Goal: Transaction & Acquisition: Book appointment/travel/reservation

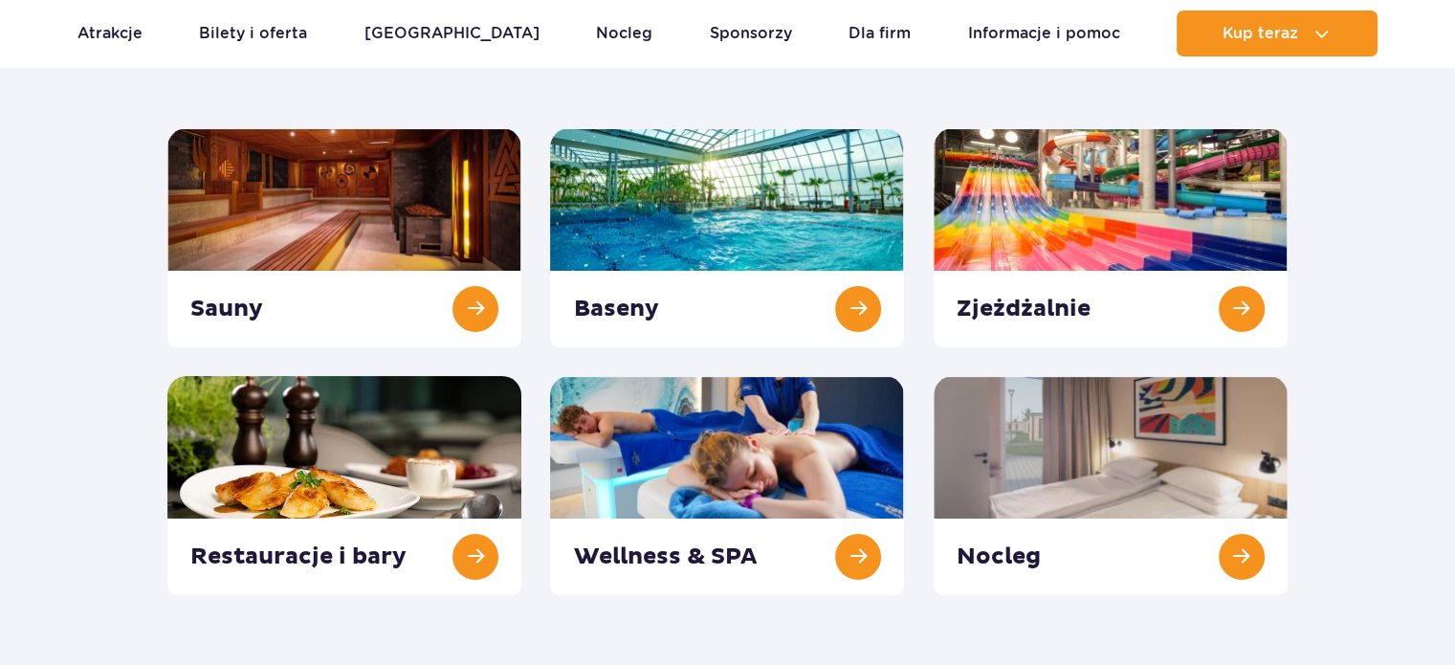
scroll to position [264, 0]
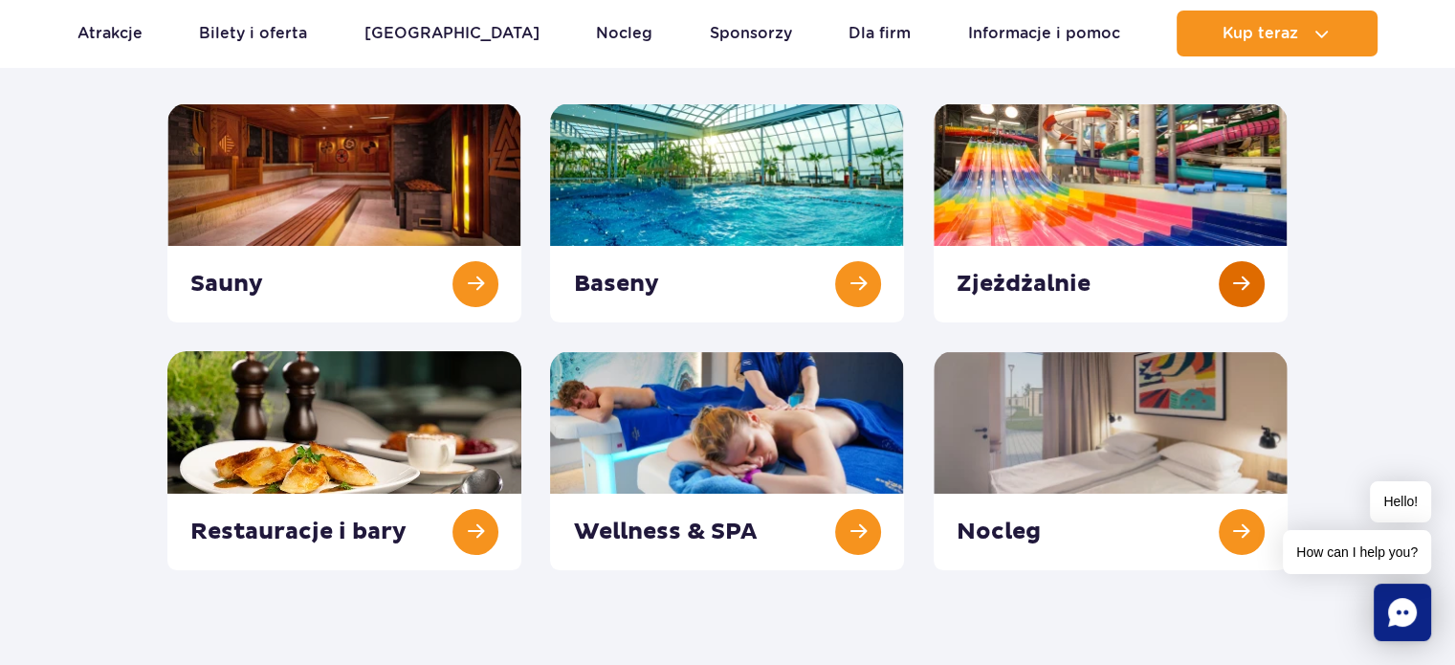
click at [998, 282] on link at bounding box center [1110, 212] width 354 height 219
click at [734, 500] on link at bounding box center [727, 460] width 354 height 219
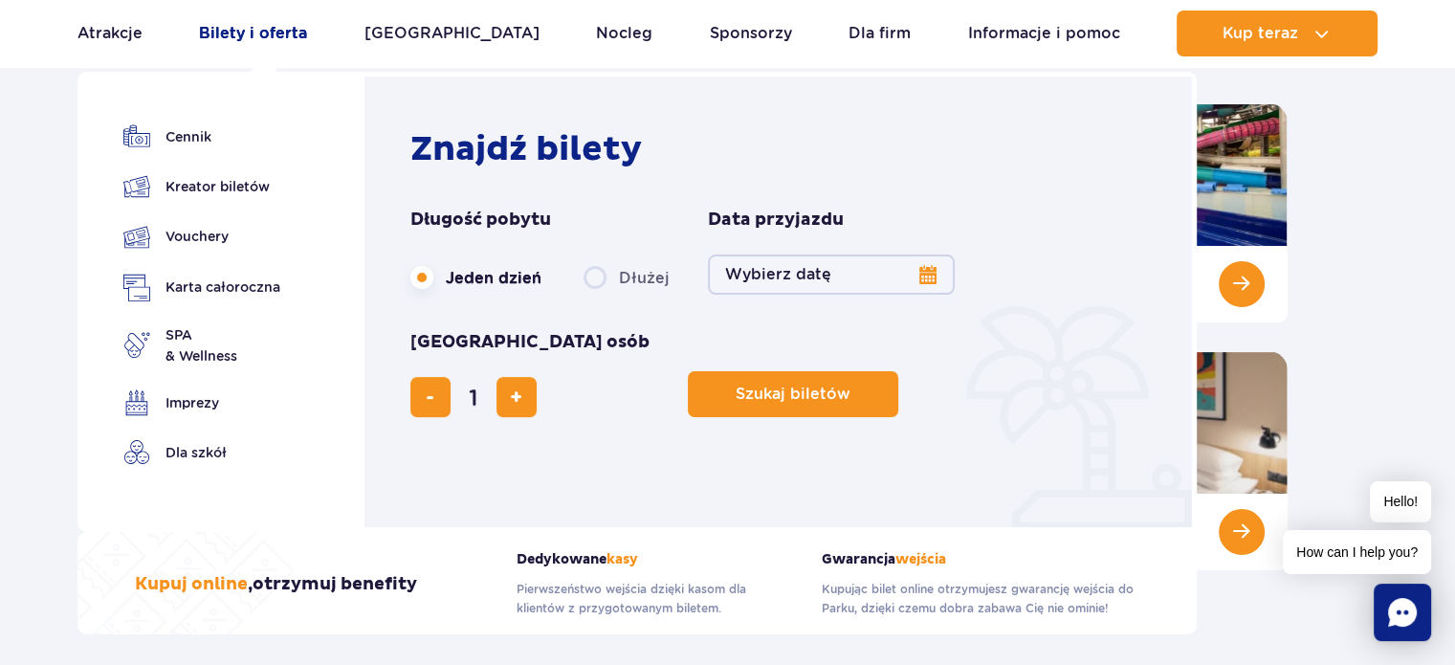
click at [275, 41] on link "Bilety i oferta" at bounding box center [253, 34] width 108 height 46
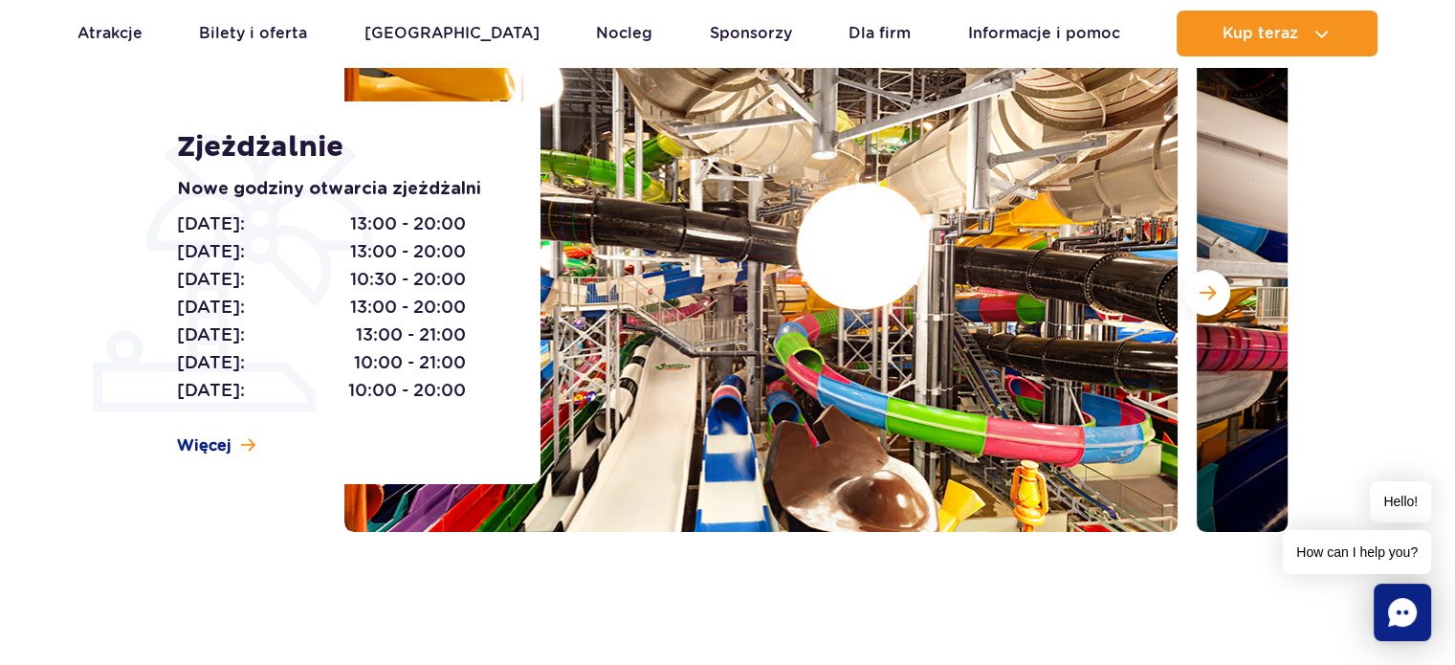
scroll to position [260, 0]
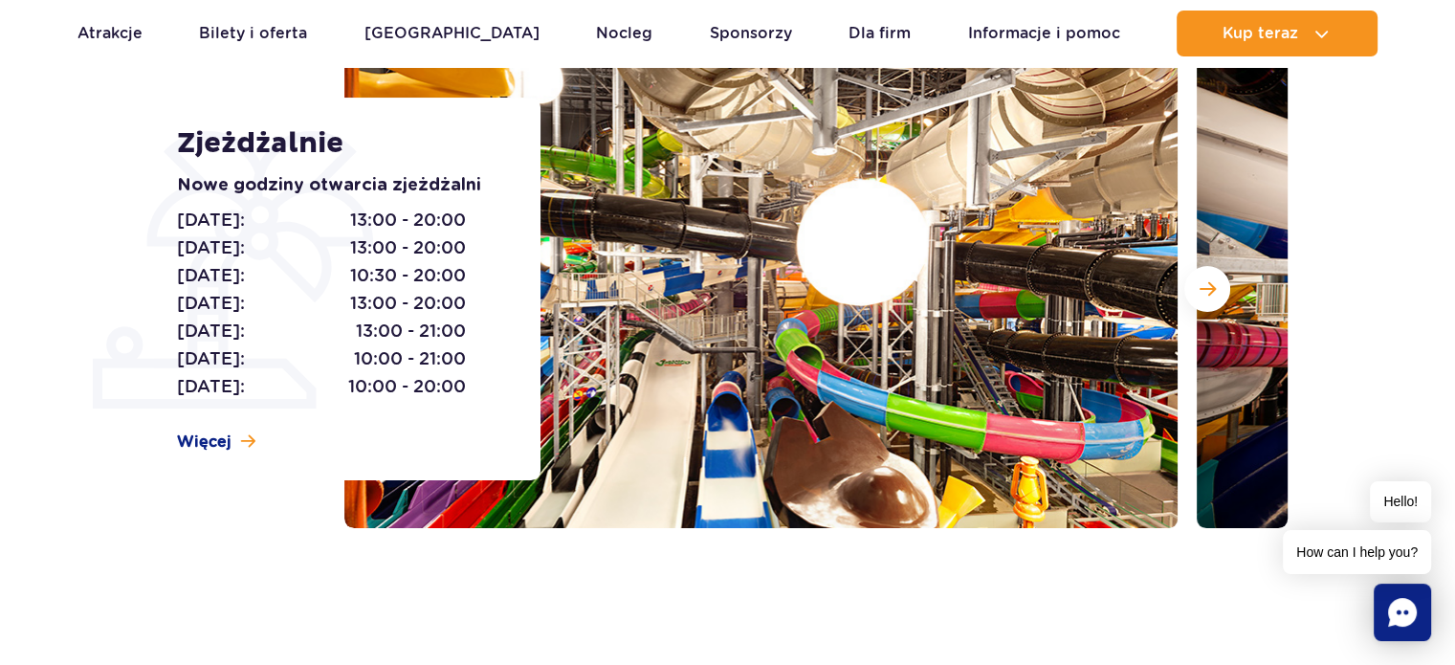
click at [363, 296] on span "13:00 - 20:00" at bounding box center [408, 303] width 116 height 27
click at [391, 283] on span "10:30 - 20:00" at bounding box center [408, 275] width 116 height 27
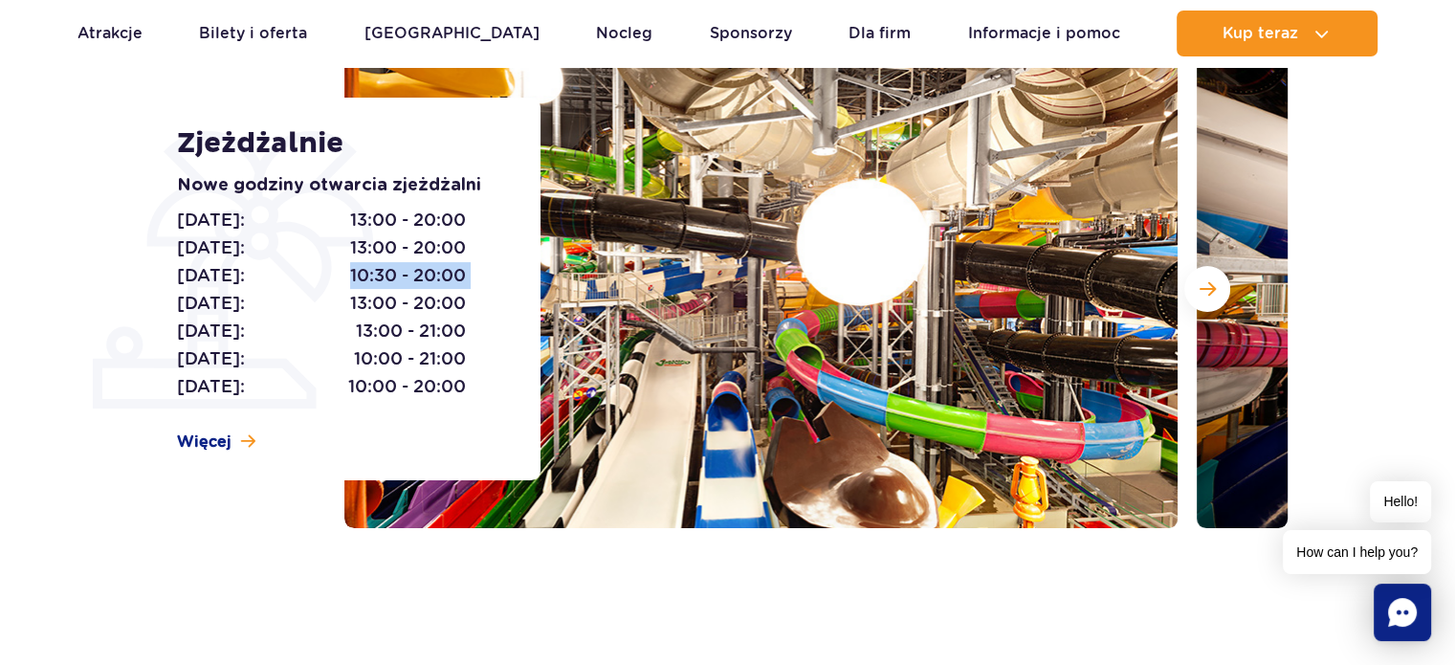
click at [391, 283] on span "10:30 - 20:00" at bounding box center [408, 275] width 116 height 27
click at [414, 378] on span "10:00 - 20:00" at bounding box center [407, 386] width 118 height 27
click at [434, 285] on span "10:30 - 20:00" at bounding box center [408, 275] width 116 height 27
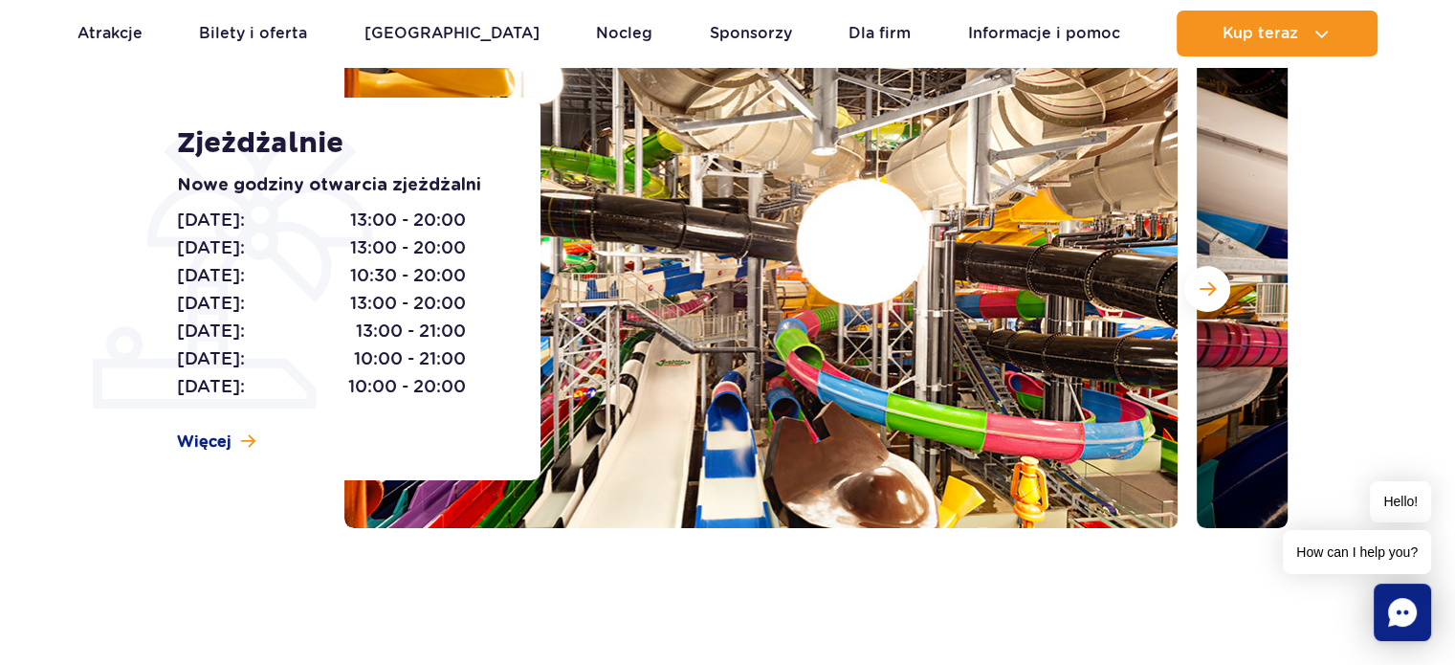
click at [424, 334] on span "13:00 - 21:00" at bounding box center [411, 331] width 110 height 27
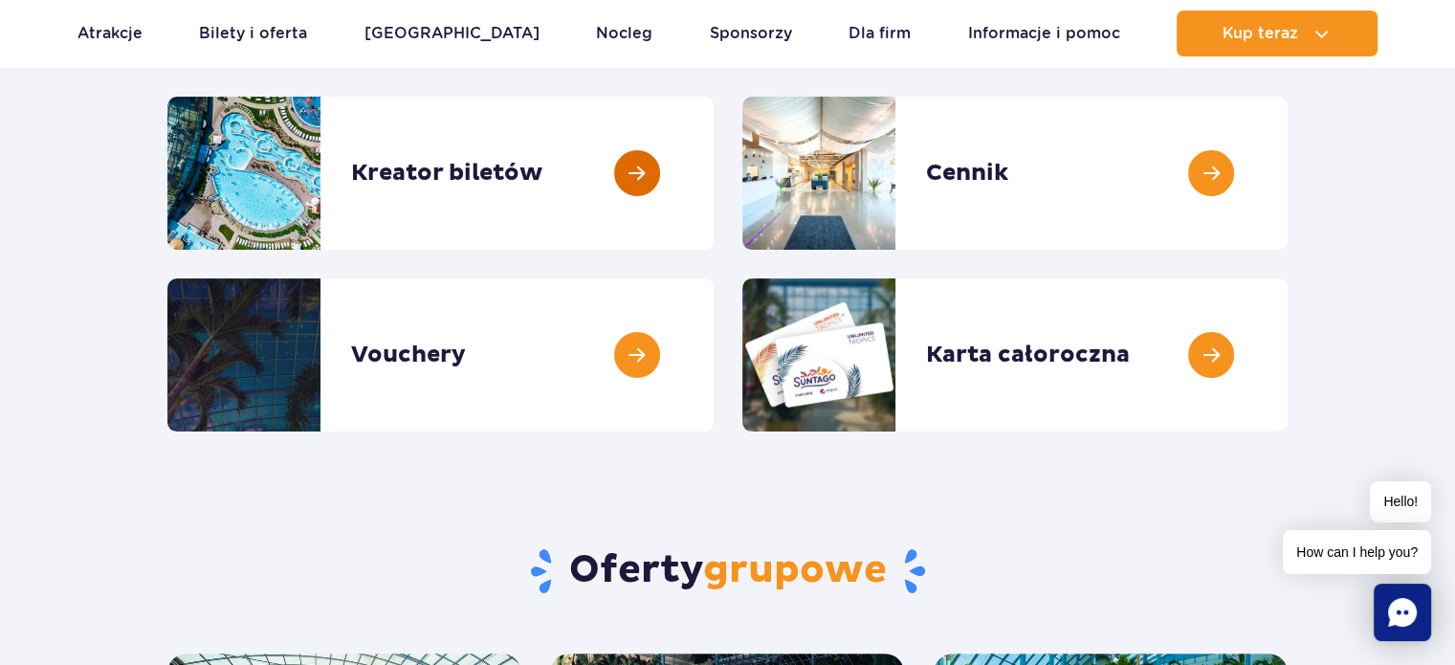
scroll to position [268, 0]
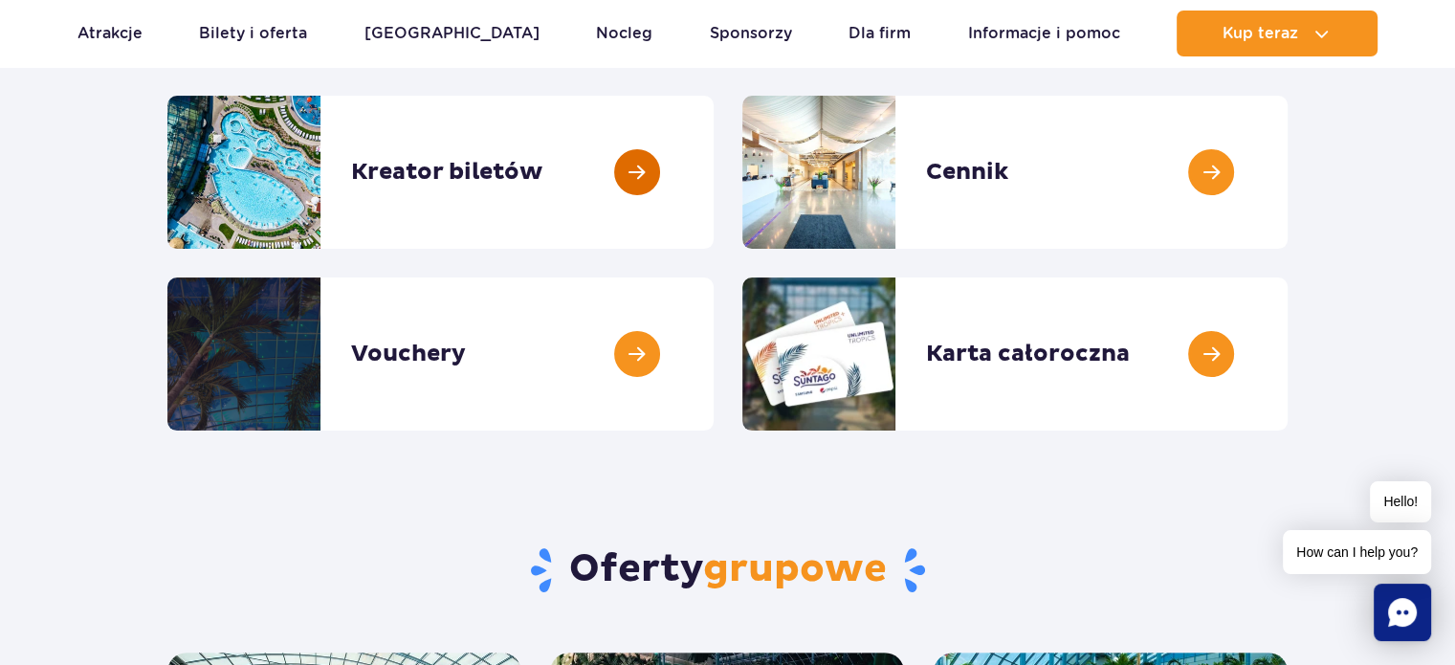
click at [714, 191] on link at bounding box center [714, 172] width 0 height 153
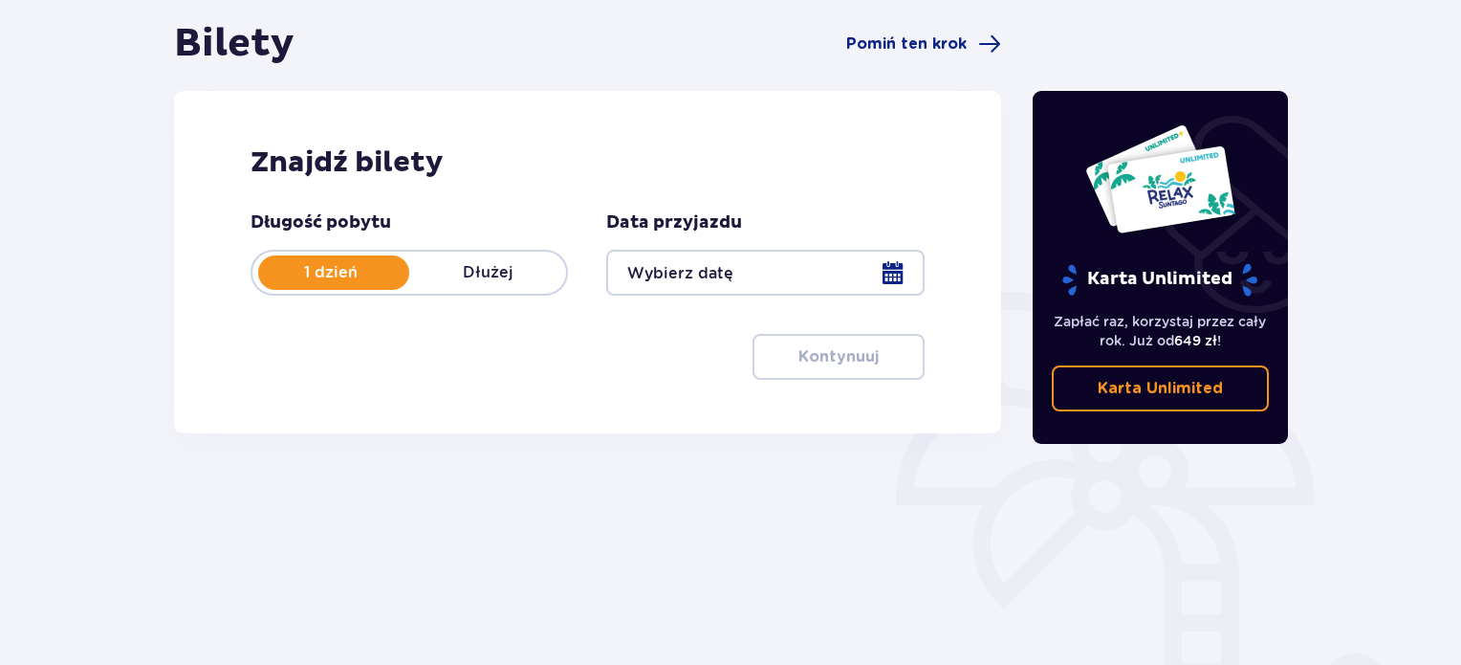
scroll to position [184, 0]
click at [893, 276] on div at bounding box center [765, 272] width 318 height 46
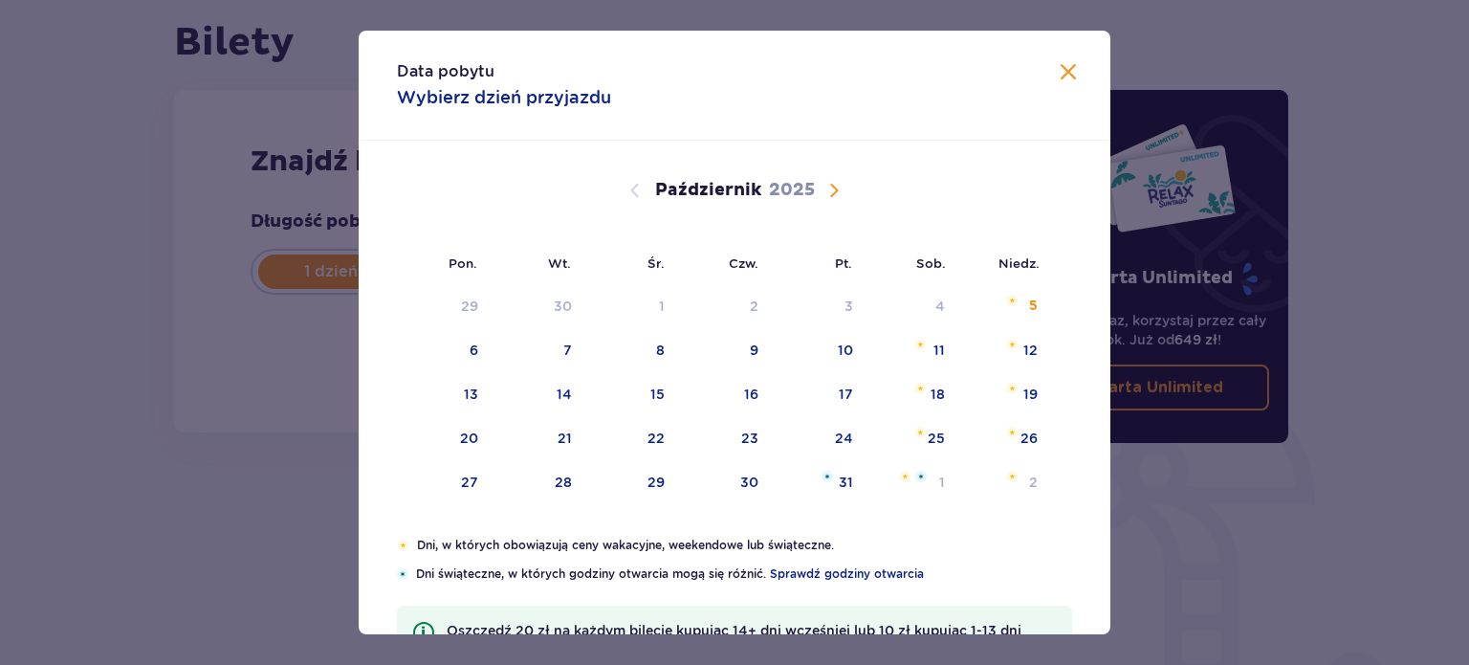
click at [823, 183] on span "Następny miesiąc" at bounding box center [834, 190] width 23 height 23
click at [827, 187] on span "Następny miesiąc" at bounding box center [834, 190] width 23 height 23
click at [627, 184] on span "Poprzedni miesiąc" at bounding box center [635, 190] width 23 height 23
click at [624, 189] on span "Poprzedni miesiąc" at bounding box center [635, 190] width 23 height 23
click at [728, 462] on div "30" at bounding box center [725, 483] width 95 height 42
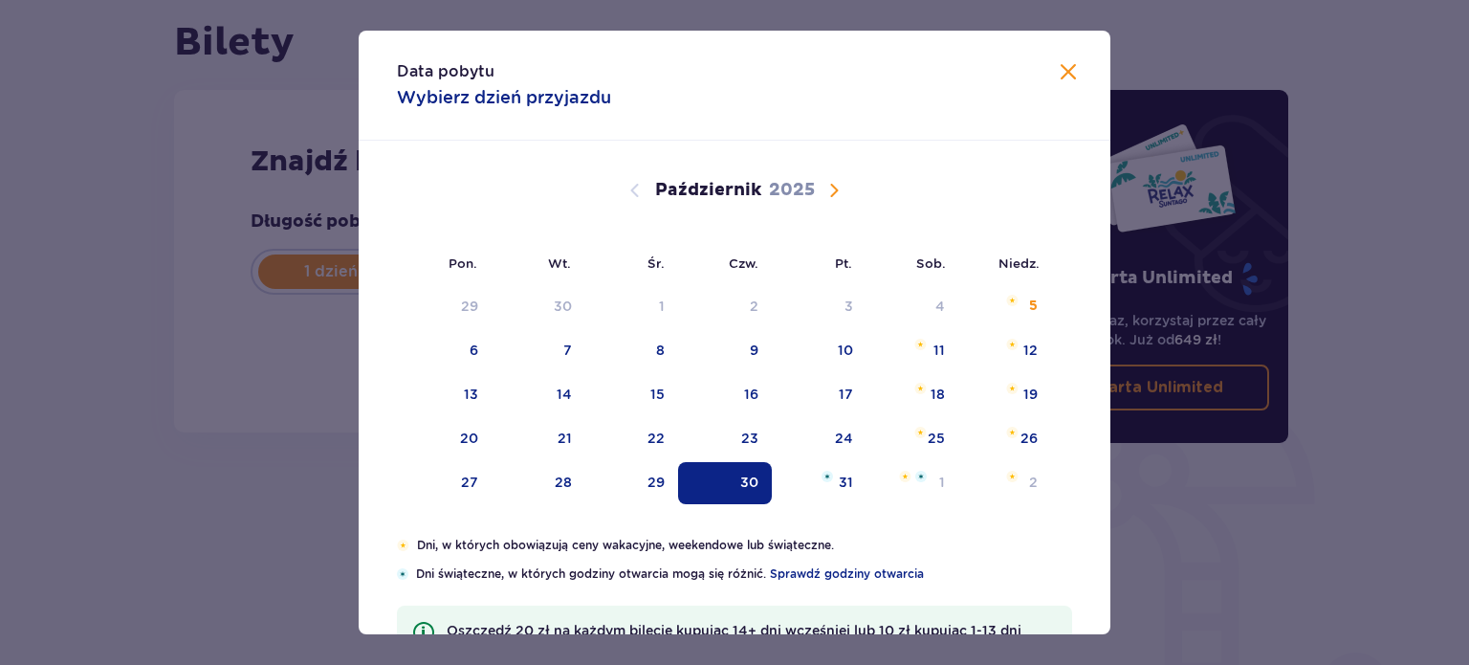
type input "30.10.25"
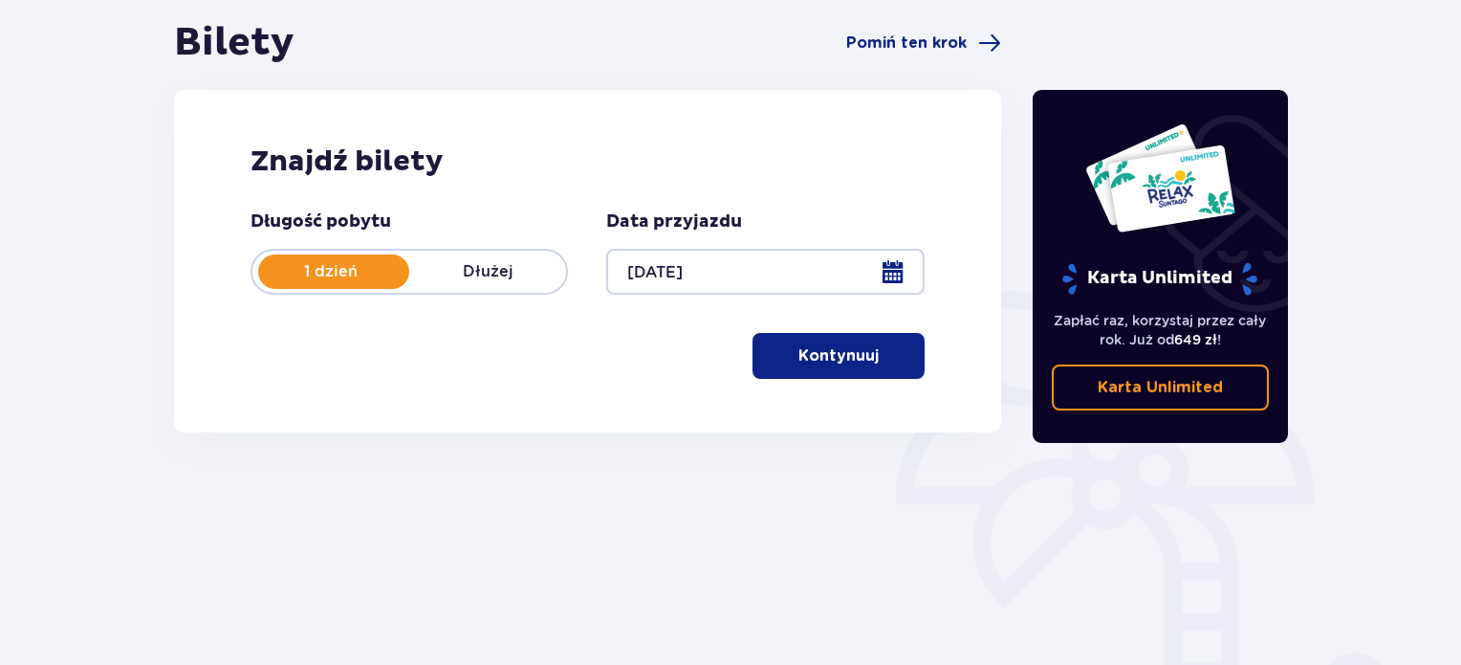
drag, startPoint x: 842, startPoint y: 328, endPoint x: 845, endPoint y: 358, distance: 29.9
click at [845, 358] on div "Długość pobytu 1 dzień Dłużej Data przyjazdu 30.10.25 Kontynuuj Przejdź do konf…" at bounding box center [588, 294] width 674 height 168
click at [845, 358] on p "Kontynuuj" at bounding box center [839, 355] width 80 height 21
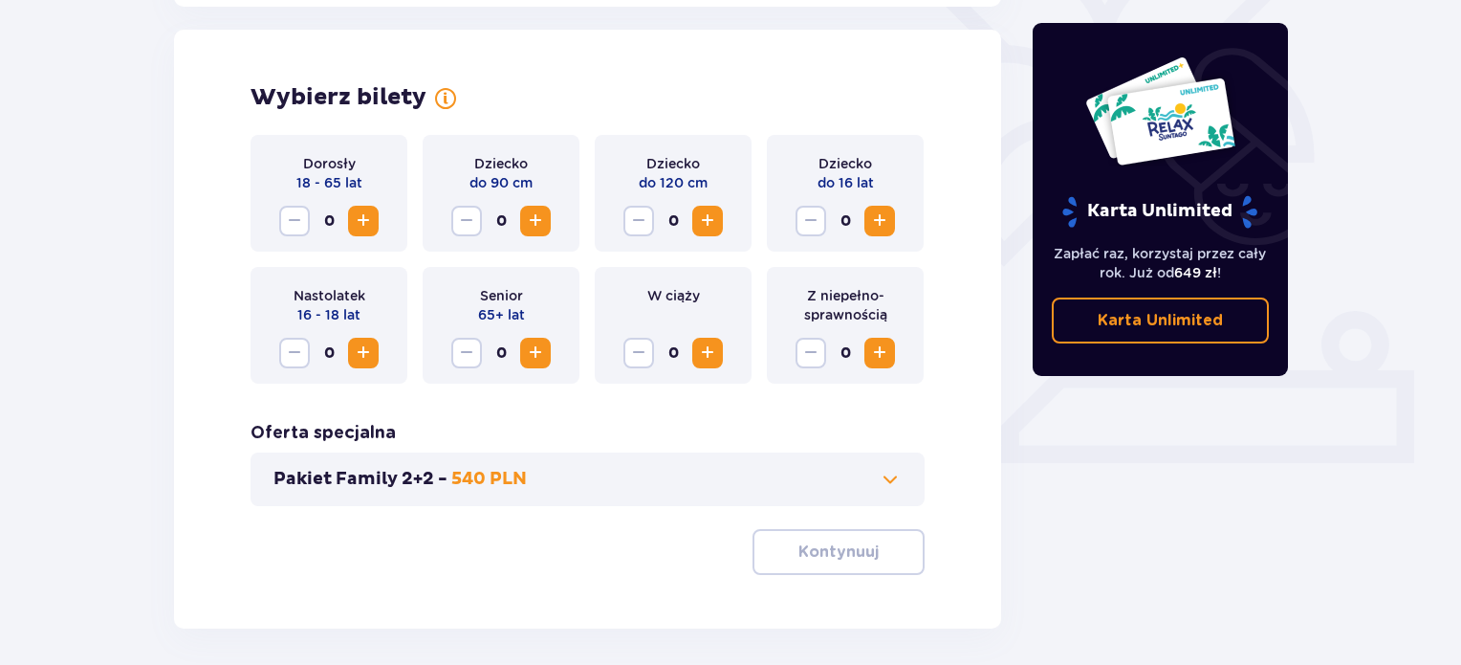
scroll to position [532, 0]
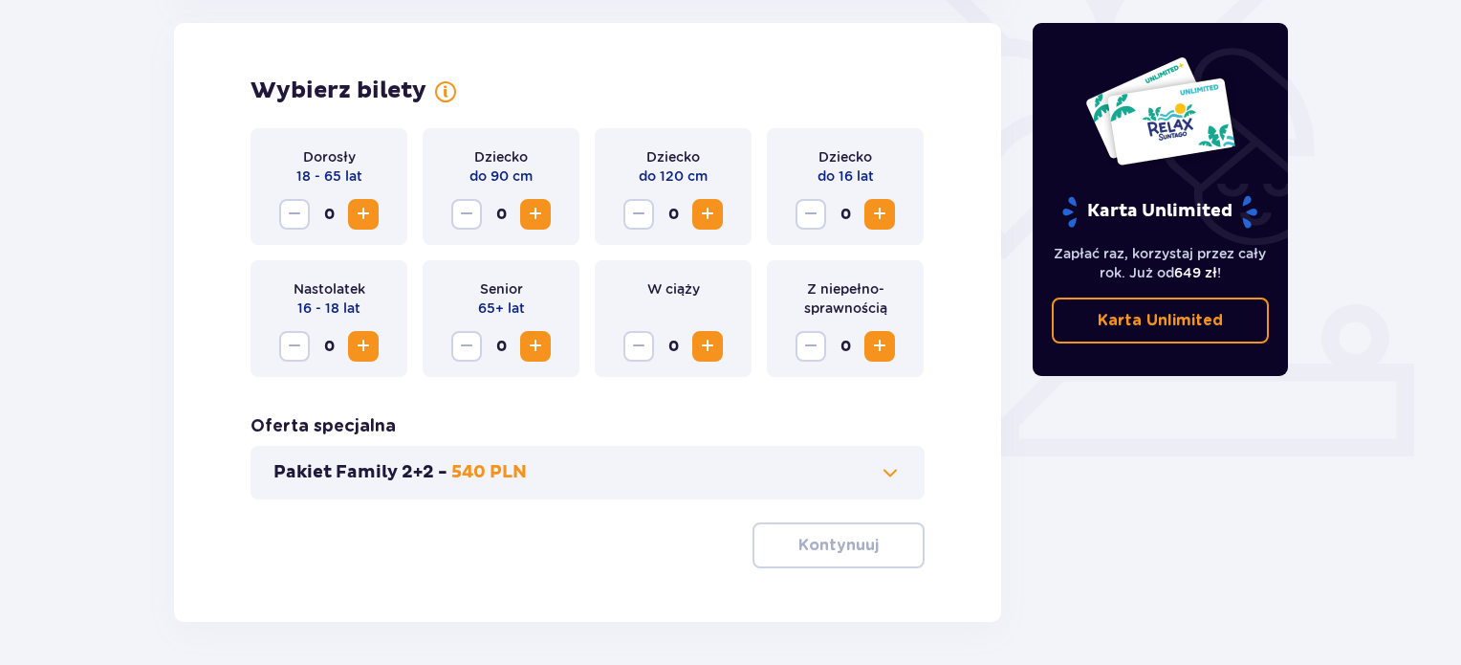
click at [363, 213] on span "Zwiększ" at bounding box center [363, 214] width 23 height 23
click at [841, 524] on button "Kontynuuj" at bounding box center [839, 545] width 172 height 46
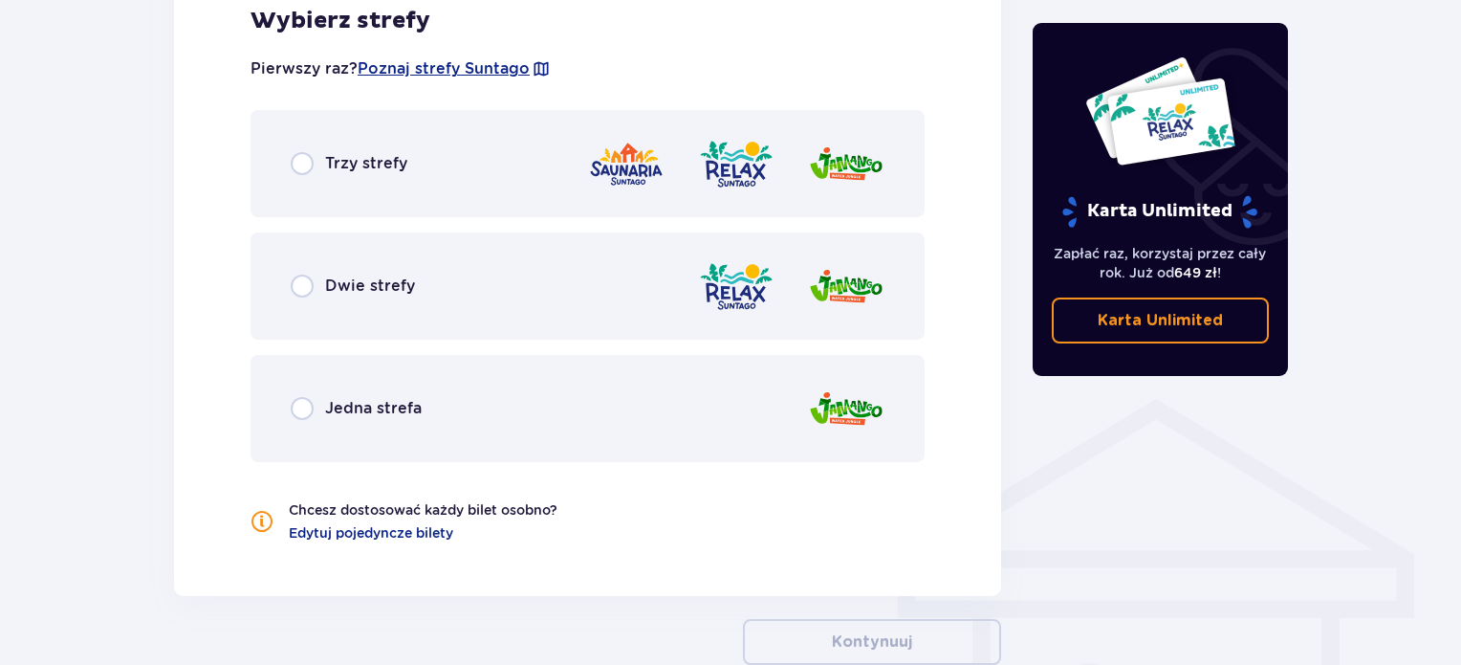
scroll to position [1155, 0]
click at [296, 263] on div "Dwie strefy" at bounding box center [588, 284] width 674 height 107
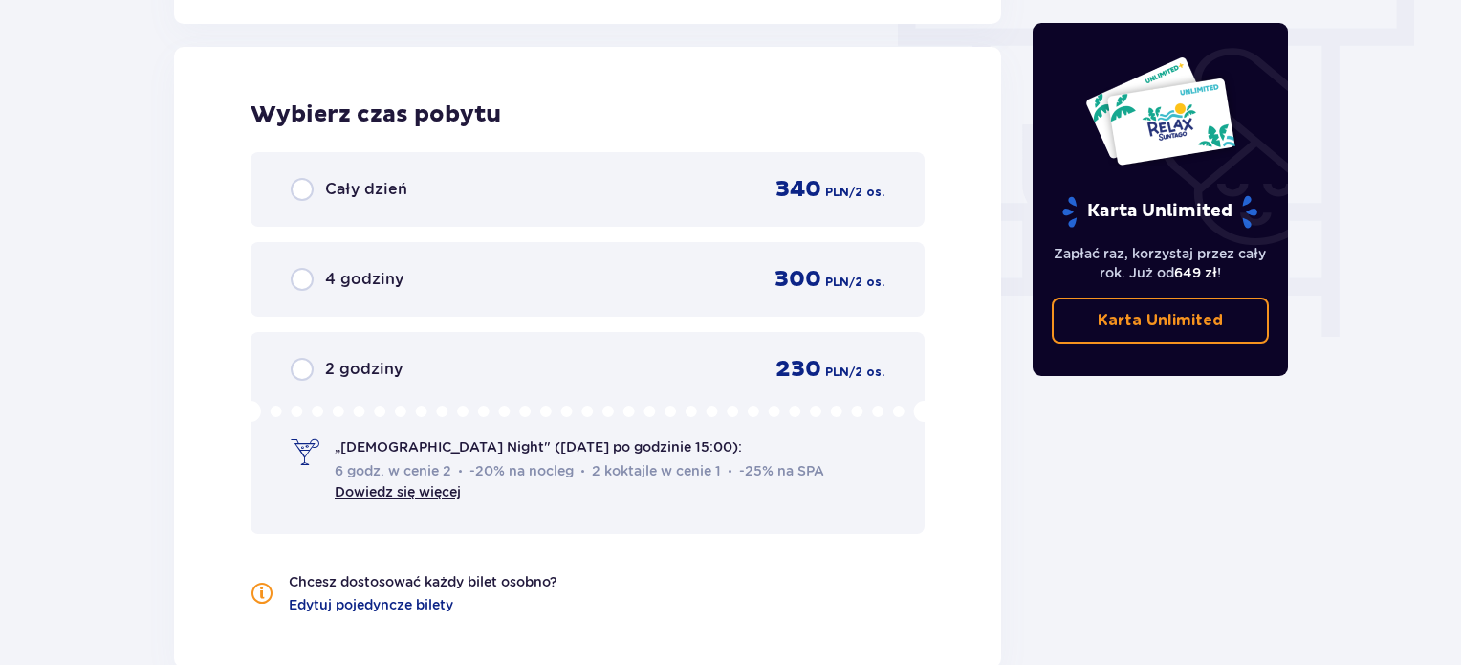
scroll to position [1727, 0]
click at [333, 280] on span "4 godziny" at bounding box center [364, 278] width 78 height 21
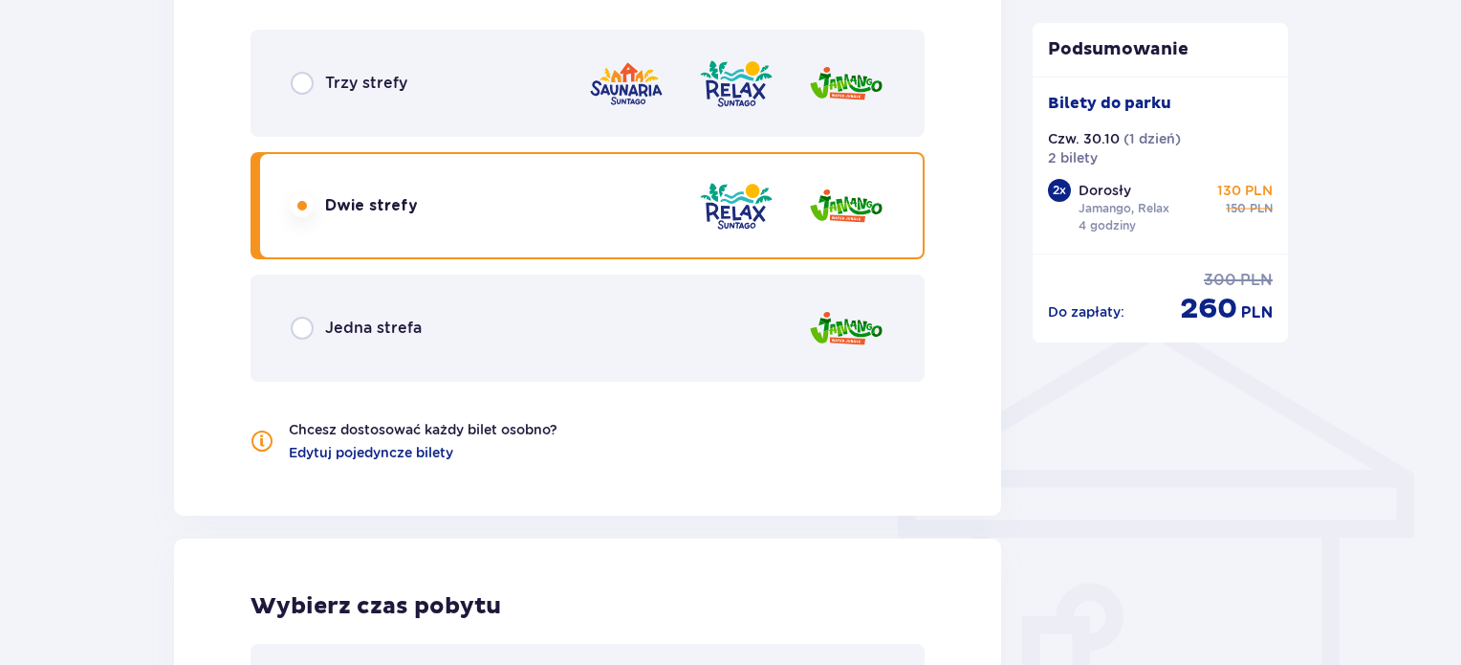
scroll to position [1122, 0]
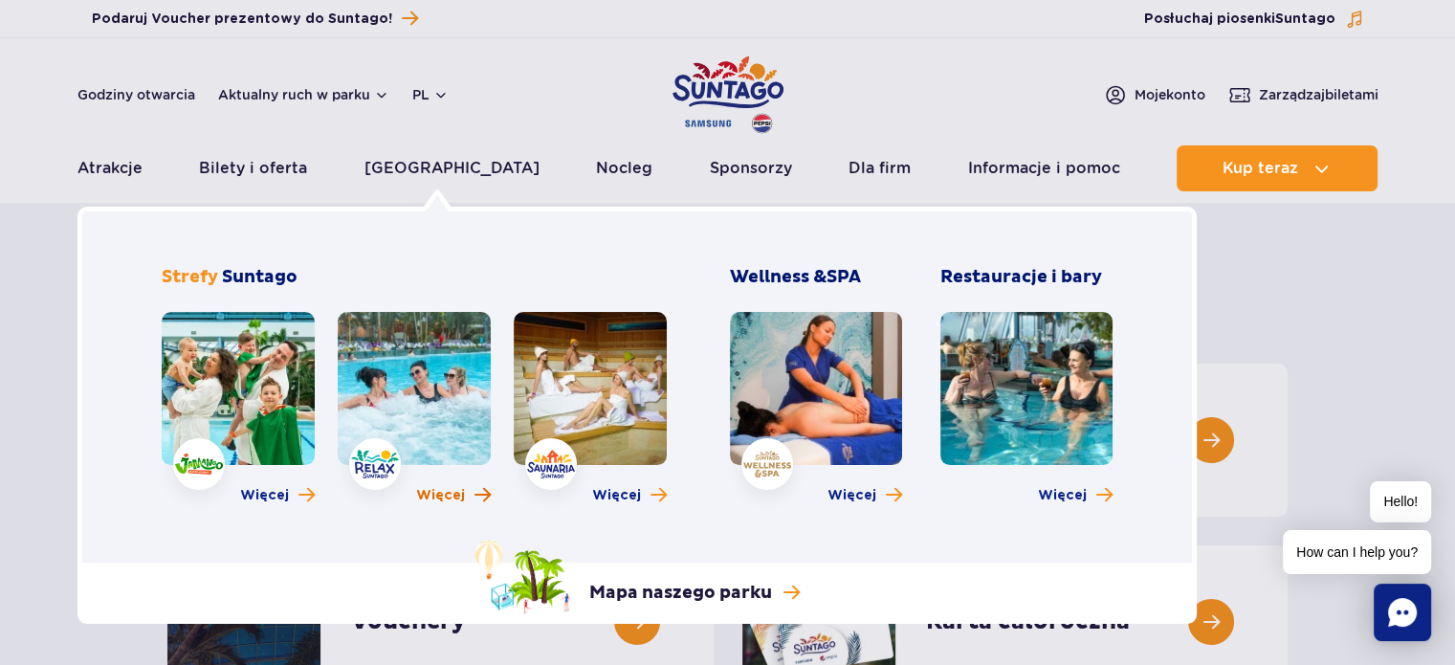
click at [466, 496] on link "Więcej" at bounding box center [453, 495] width 75 height 19
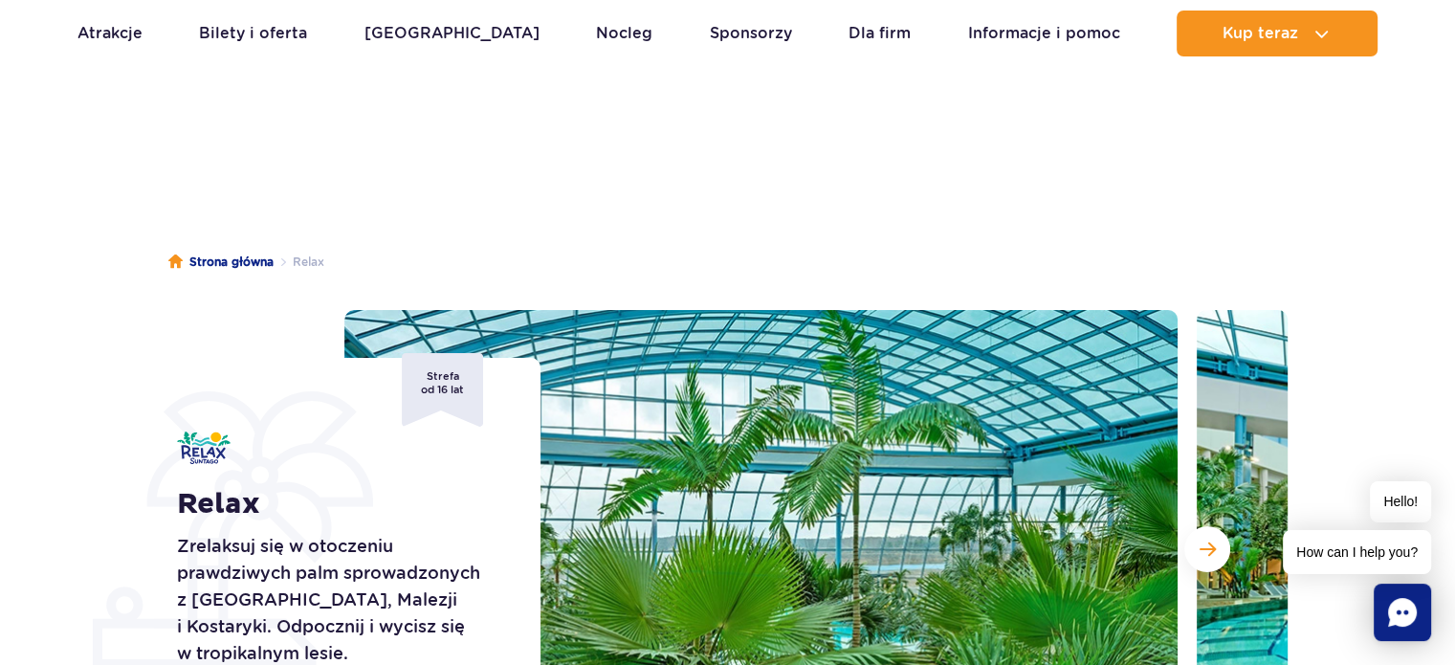
scroll to position [168, 0]
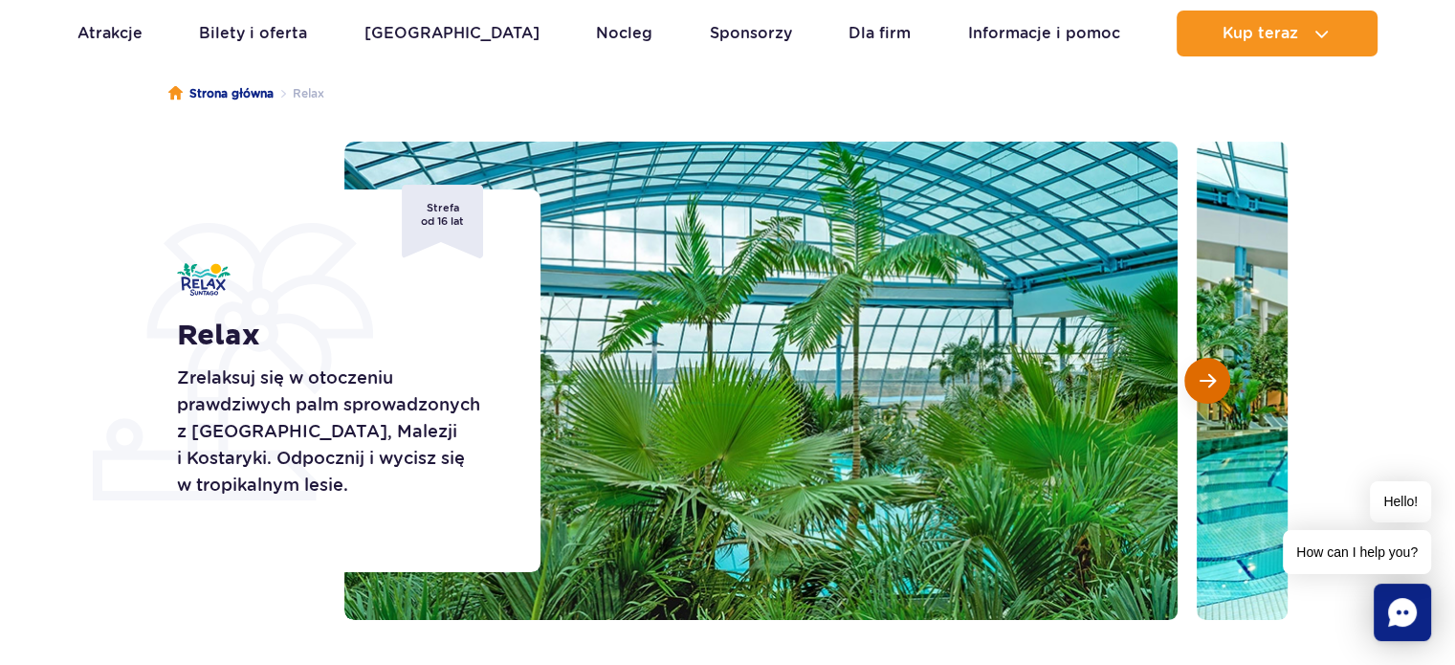
click at [1219, 385] on button "Następny slajd" at bounding box center [1207, 381] width 46 height 46
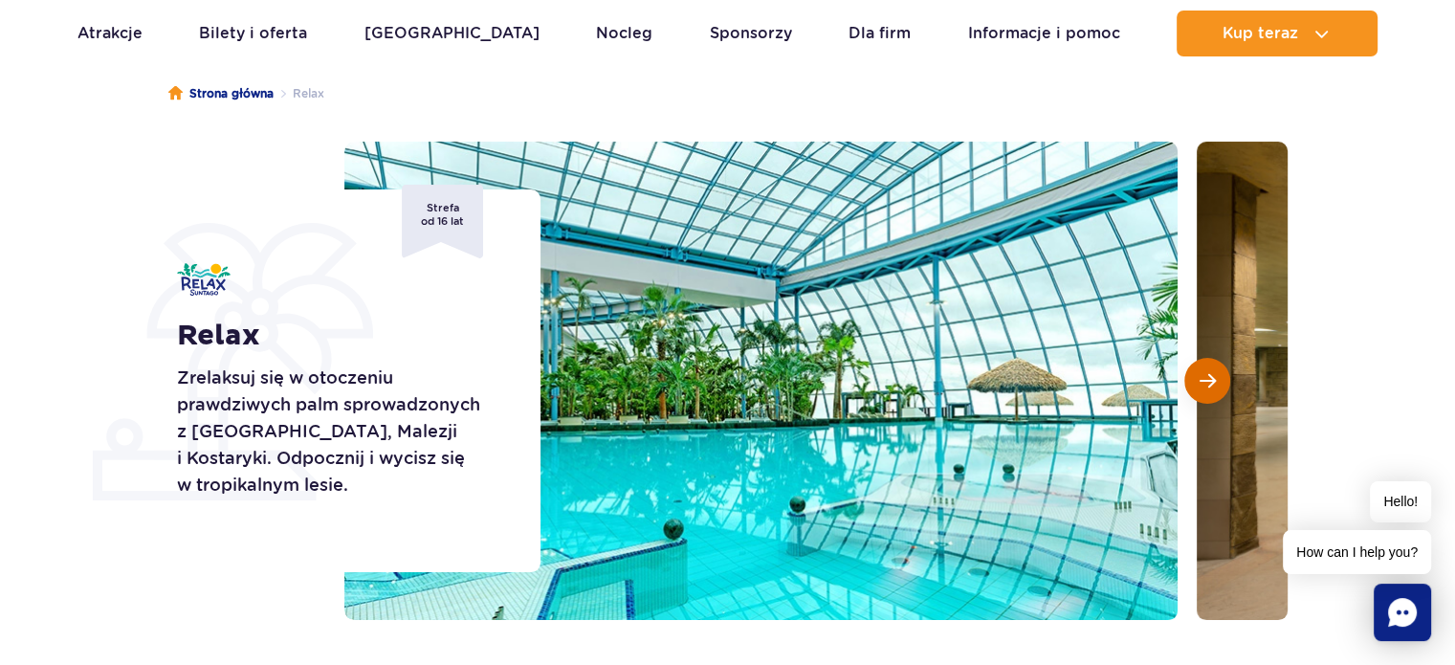
click at [1219, 385] on button "Następny slajd" at bounding box center [1207, 381] width 46 height 46
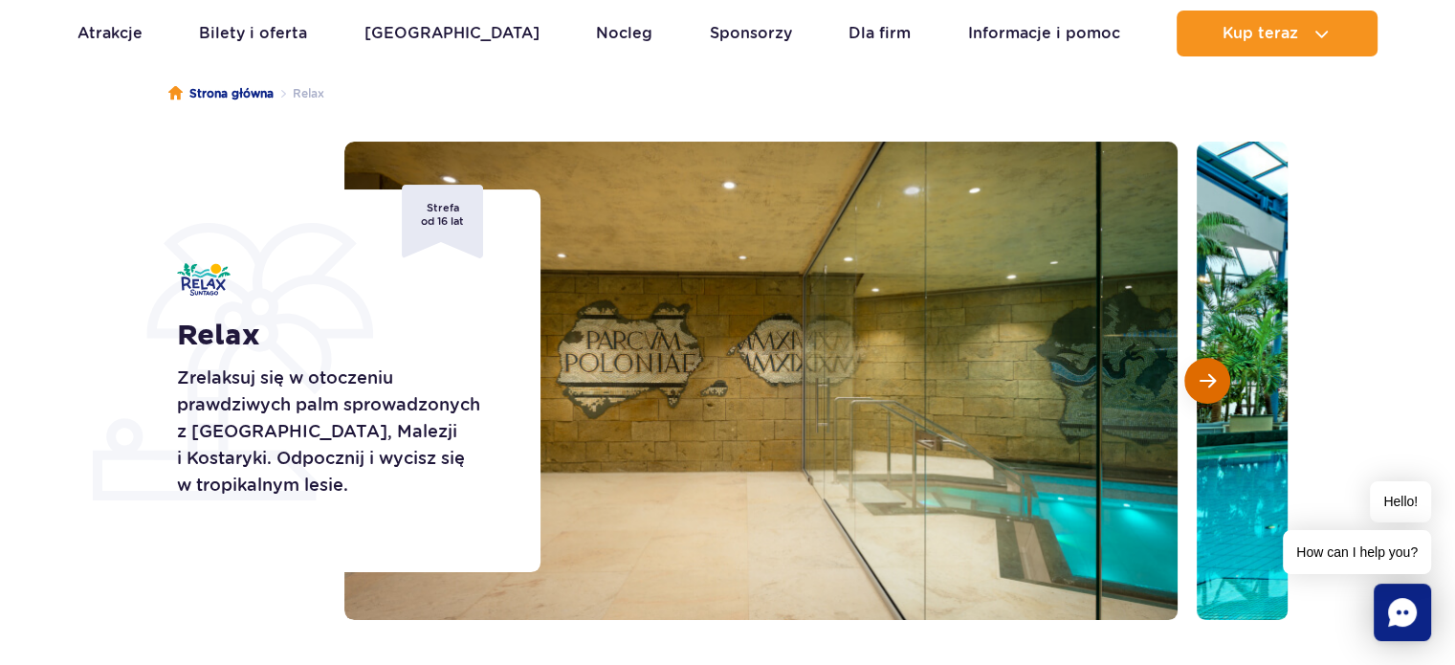
click at [1219, 385] on button "Następny slajd" at bounding box center [1207, 381] width 46 height 46
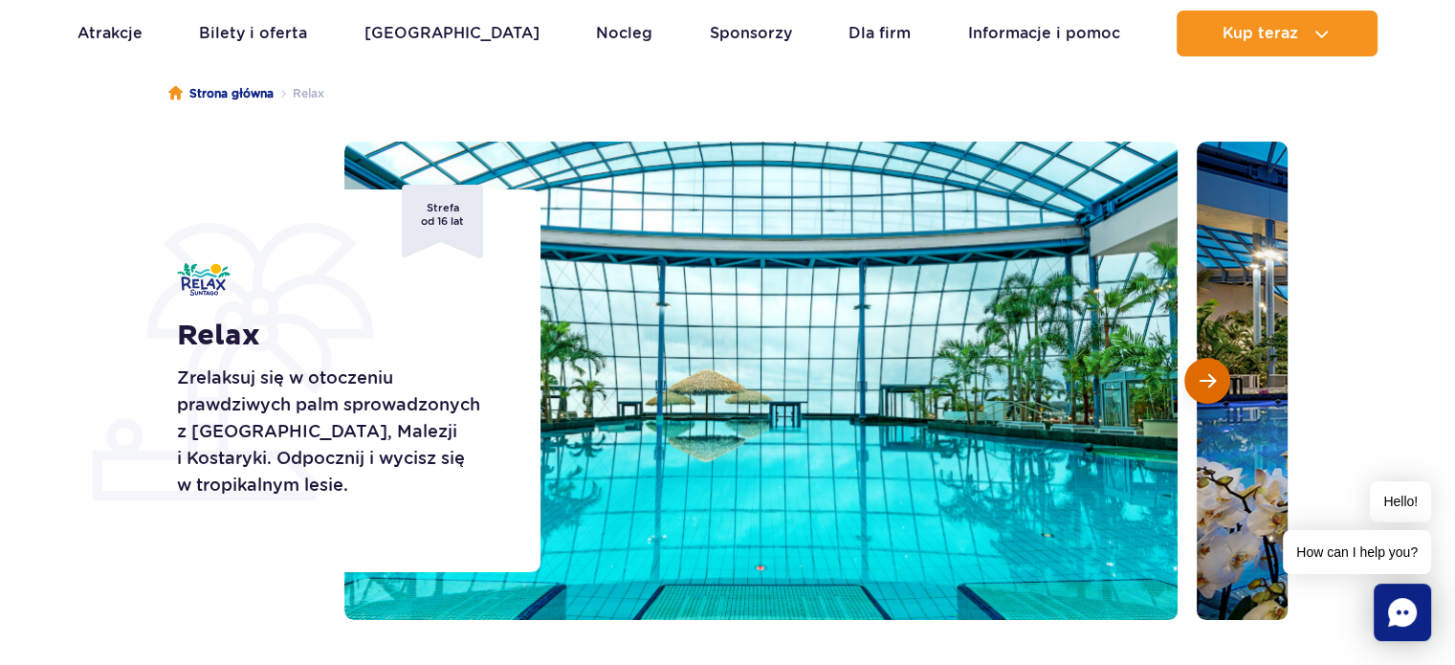
click at [1219, 385] on button "Następny slajd" at bounding box center [1207, 381] width 46 height 46
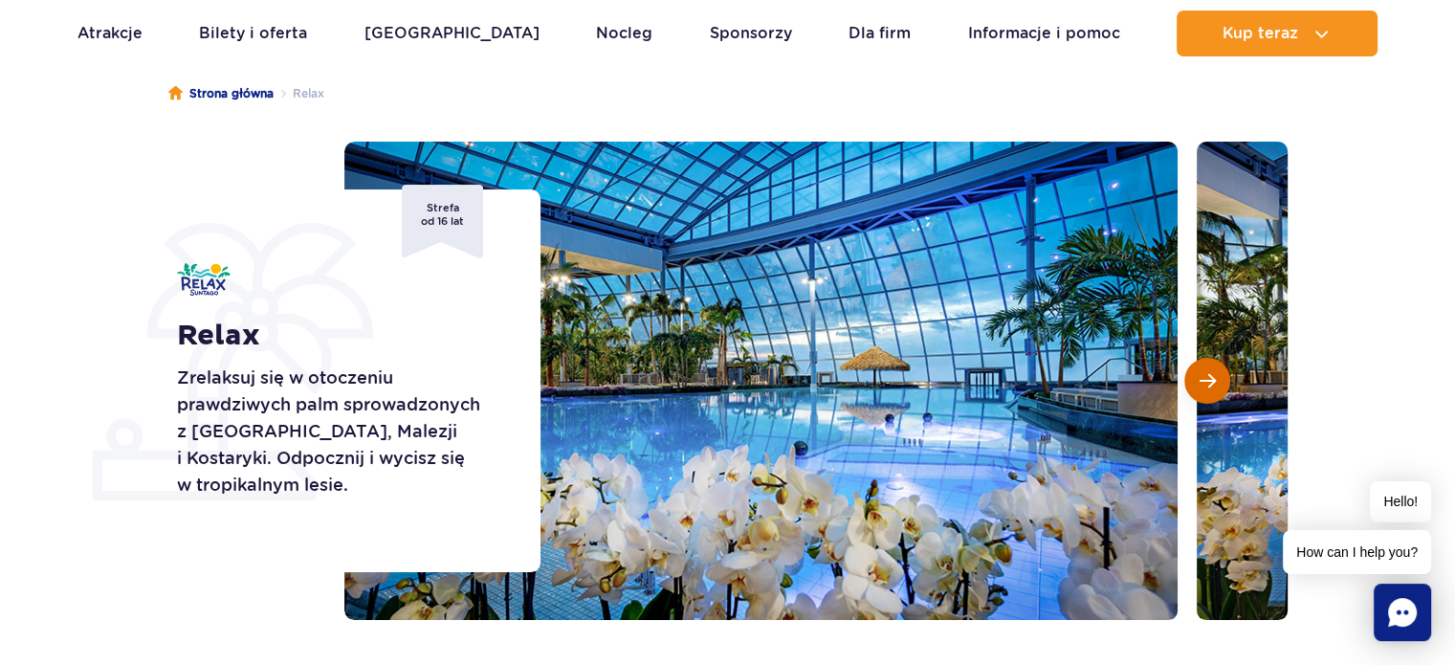
click at [1219, 385] on button "Następny slajd" at bounding box center [1207, 381] width 46 height 46
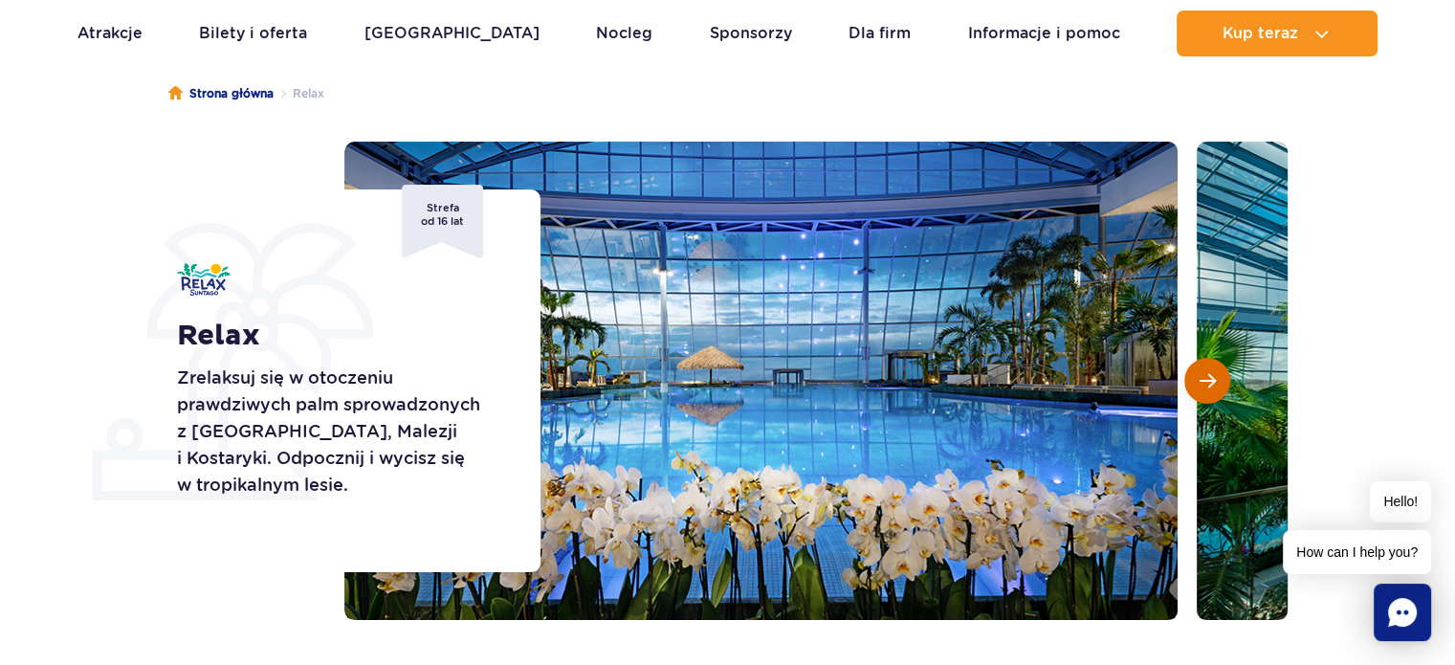
click at [1219, 385] on button "Następny slajd" at bounding box center [1207, 381] width 46 height 46
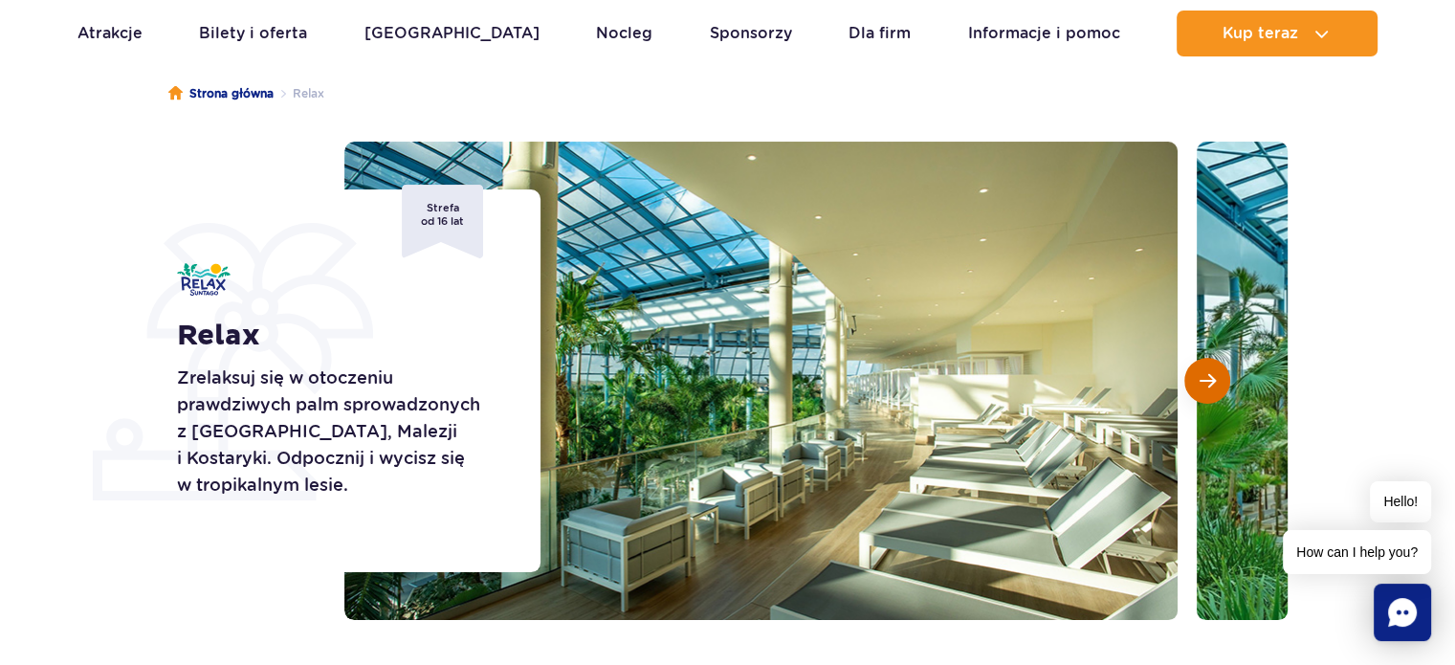
click at [1219, 385] on button "Następny slajd" at bounding box center [1207, 381] width 46 height 46
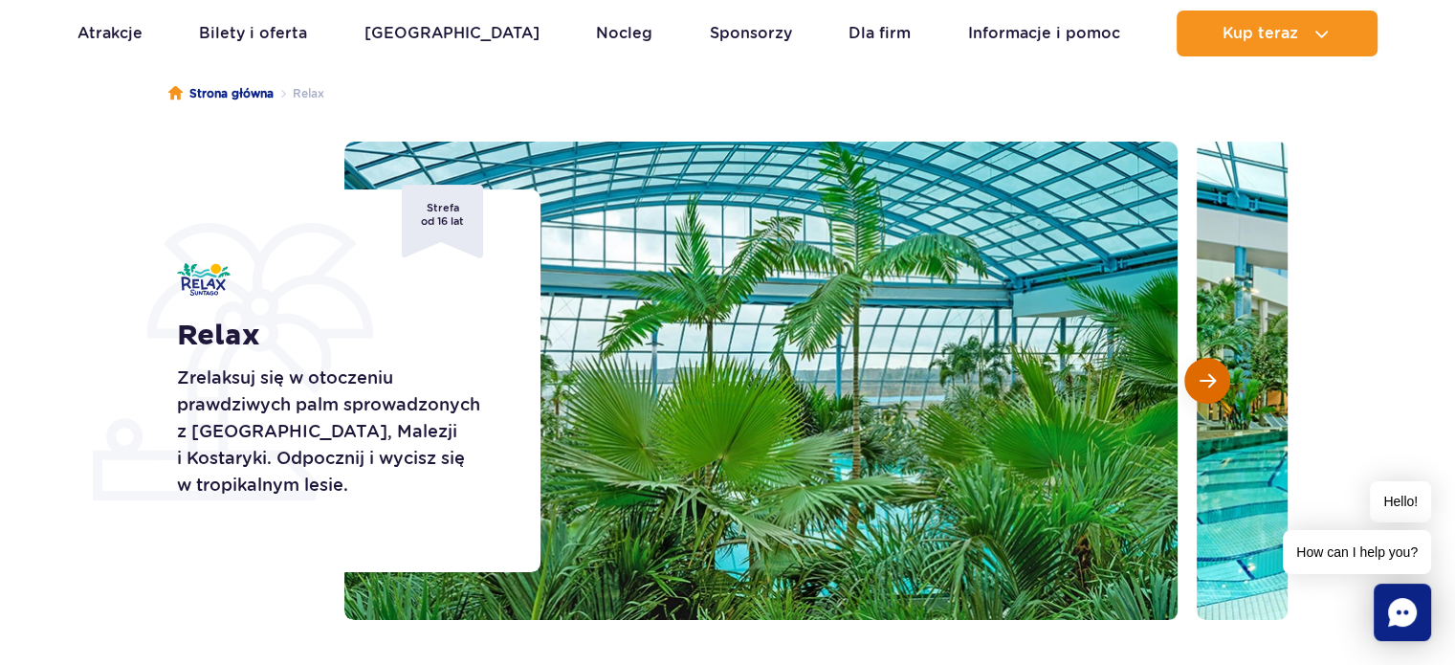
click at [1219, 385] on button "Następny slajd" at bounding box center [1207, 381] width 46 height 46
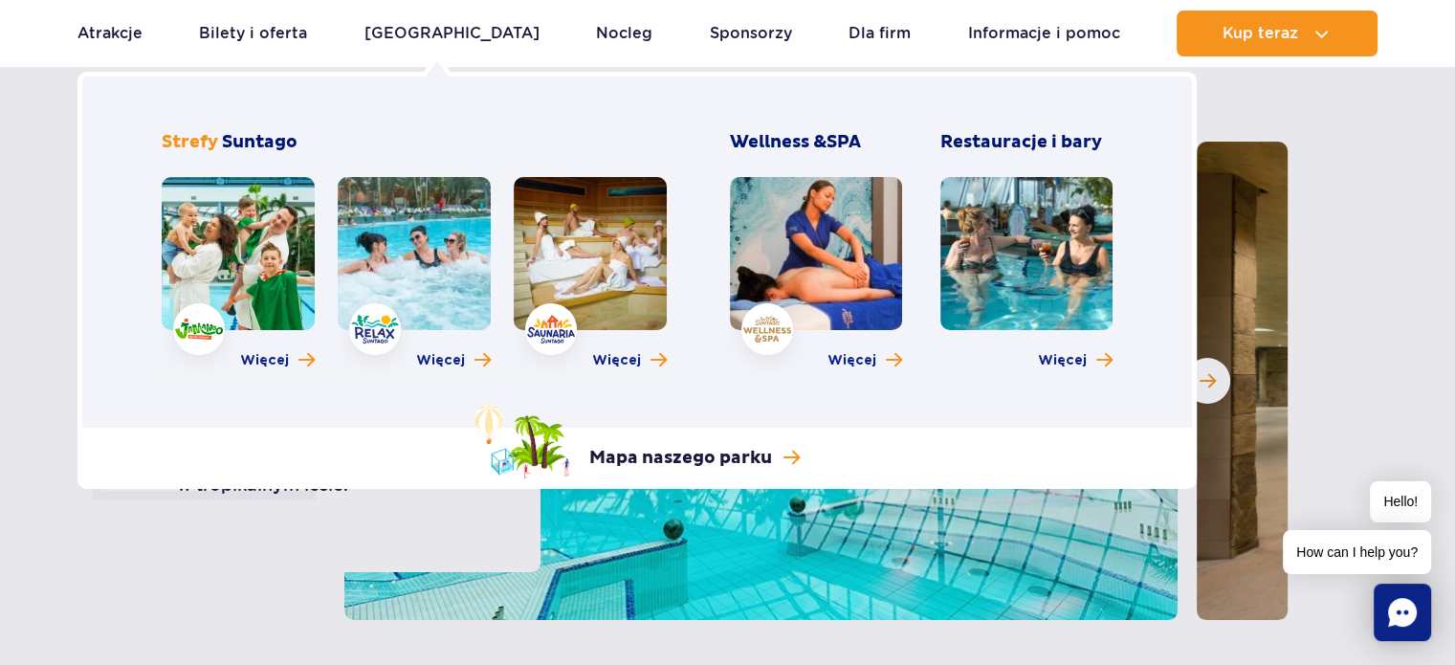
click at [637, 296] on link at bounding box center [590, 253] width 153 height 153
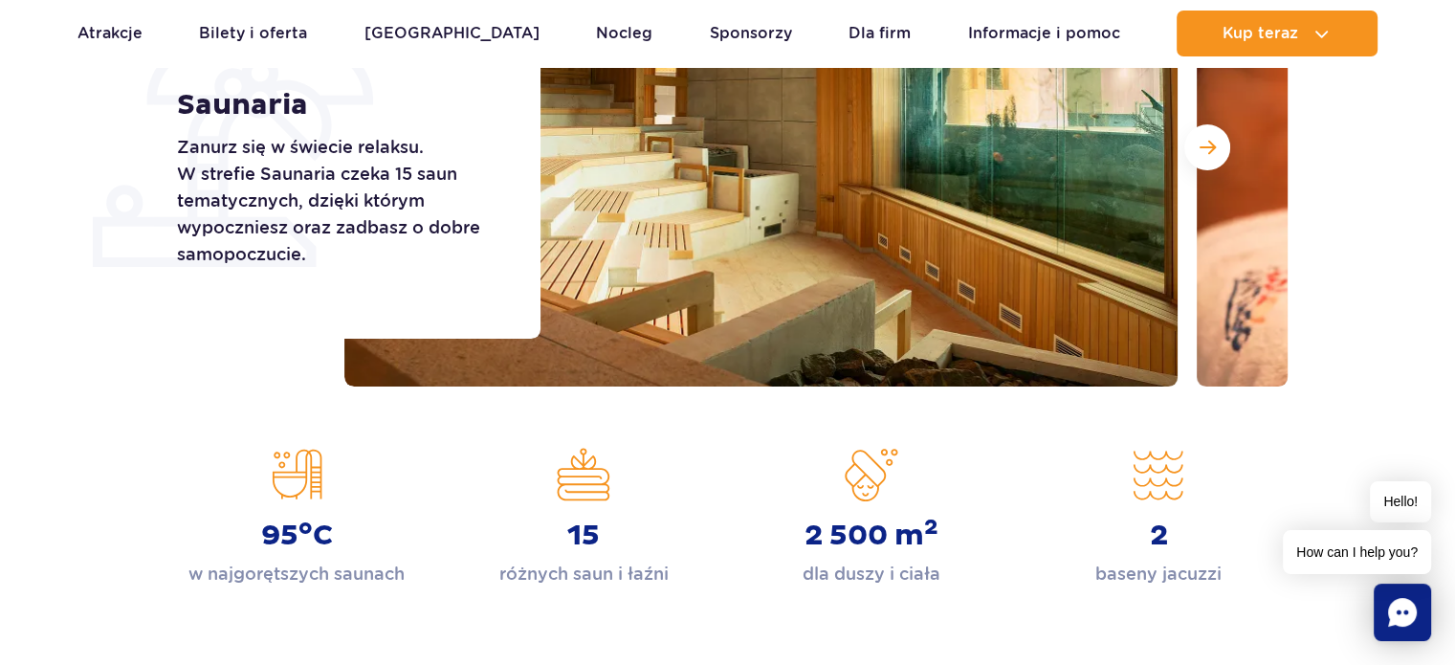
scroll to position [207, 0]
